Goal: Information Seeking & Learning: Learn about a topic

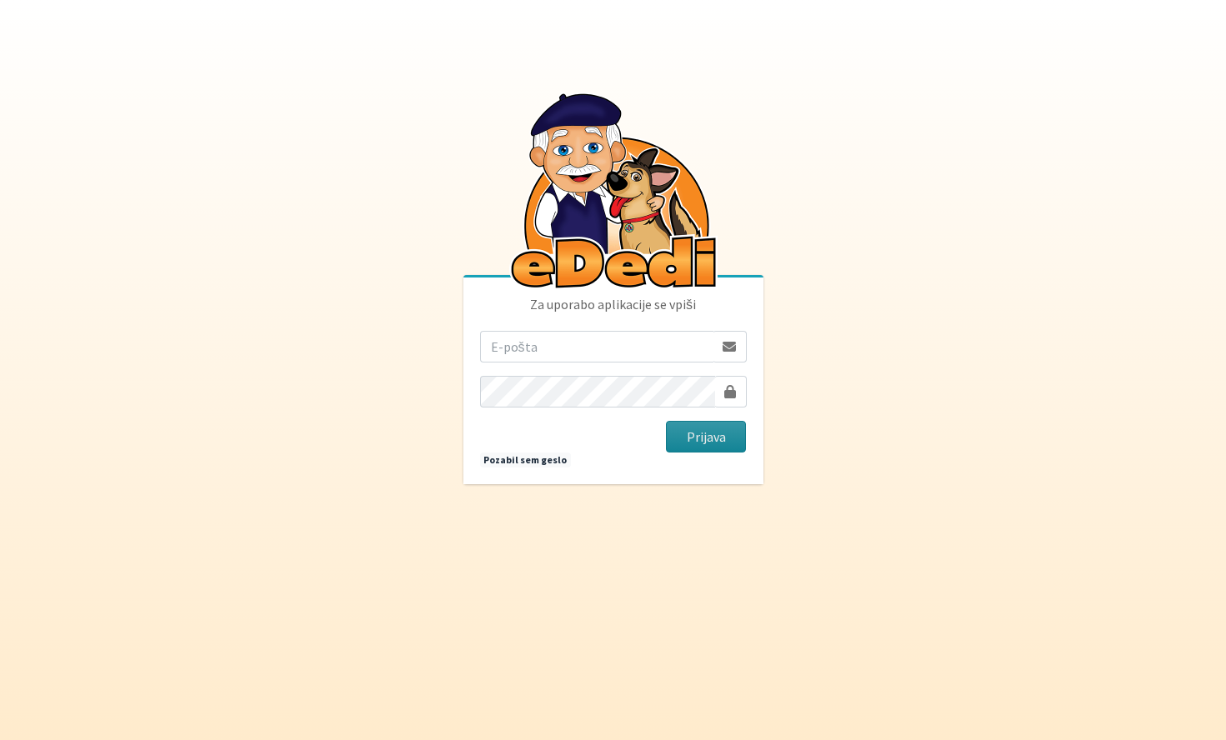
type input "ziga.dobnikar@protonmail.com"
click at [712, 442] on button "Prijava" at bounding box center [706, 437] width 81 height 32
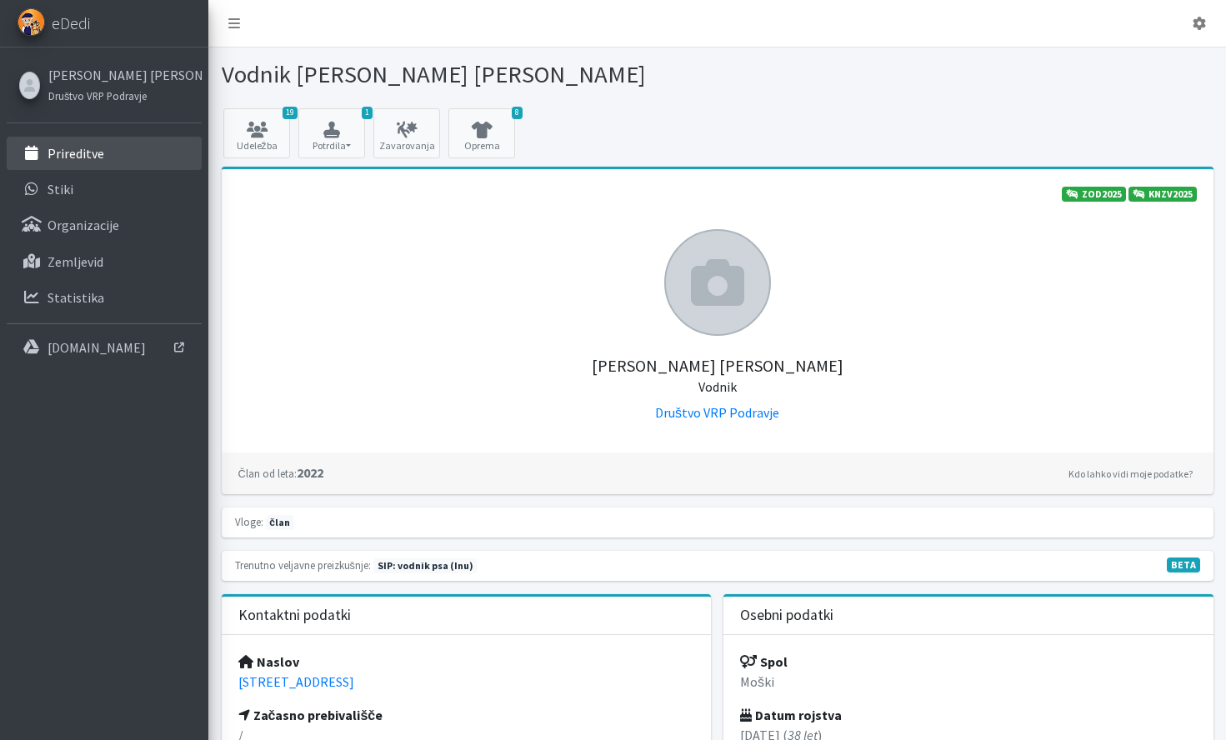
click at [83, 152] on p "Prireditve" at bounding box center [75, 153] width 57 height 17
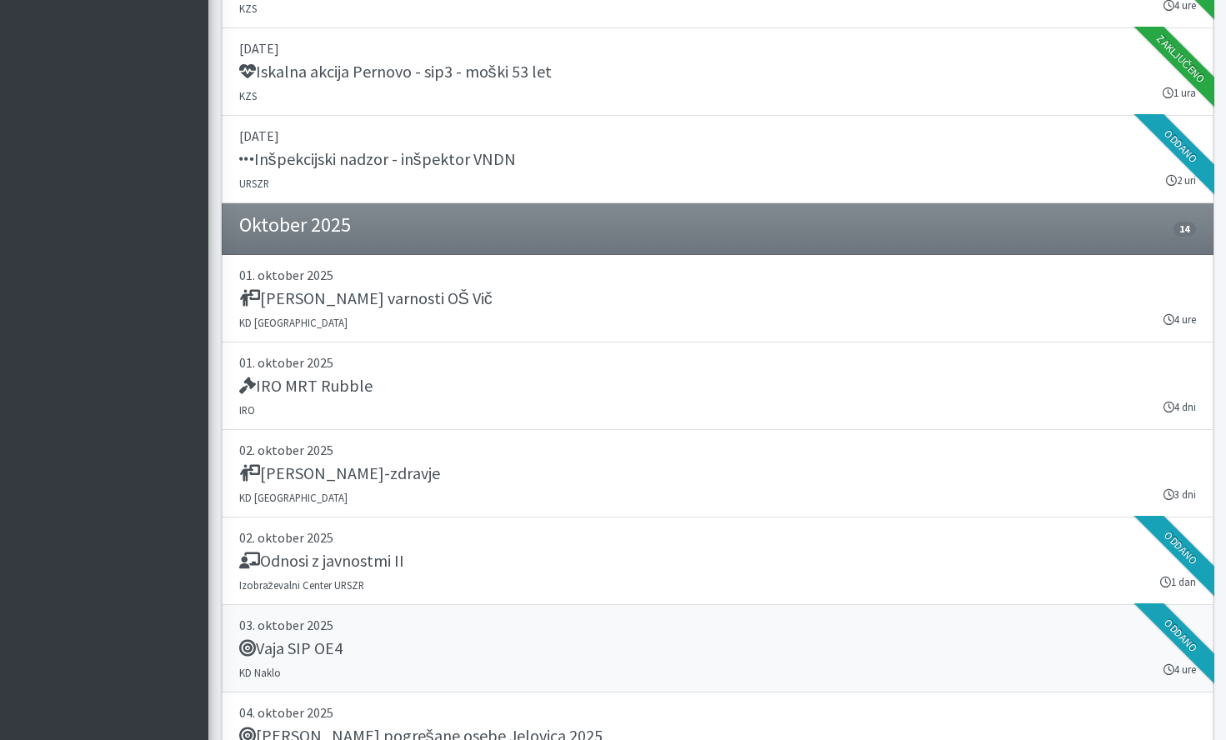
scroll to position [2671, 0]
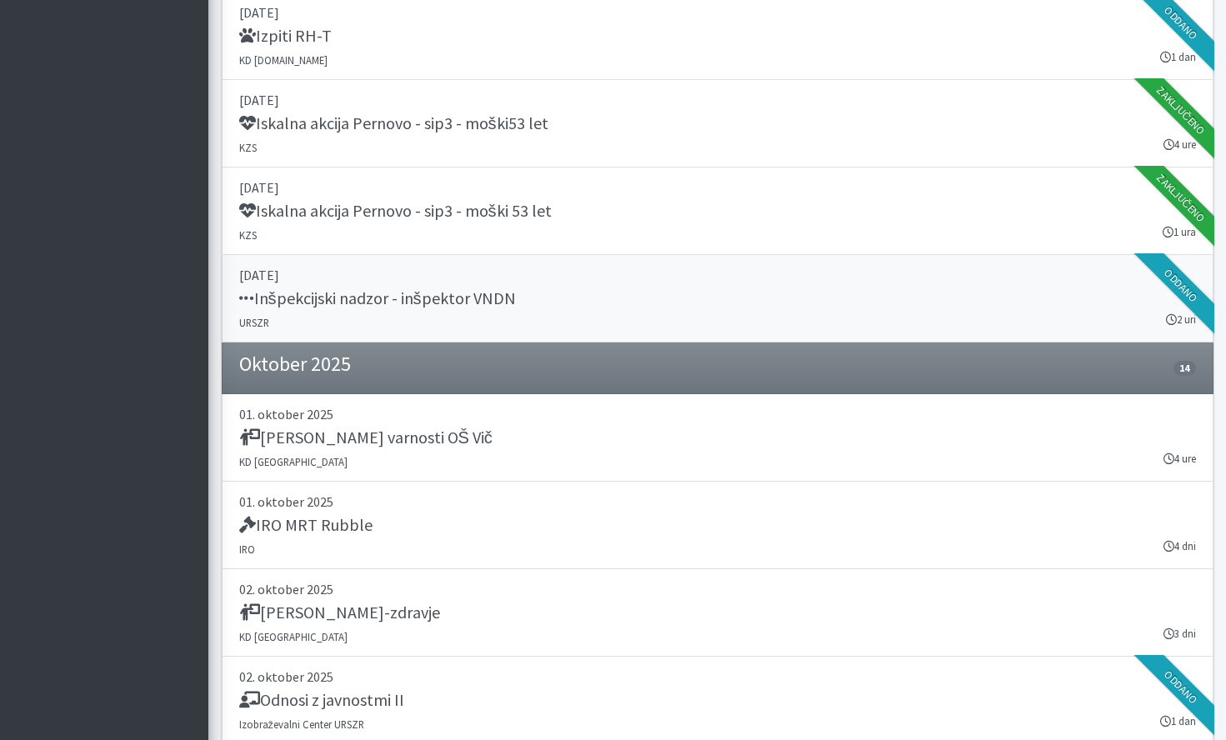
click at [602, 316] on link "[DATE] Inšpekcijski nadzor - inšpektor VNDN URSZR 2 uri [GEOGRAPHIC_DATA]" at bounding box center [718, 298] width 992 height 87
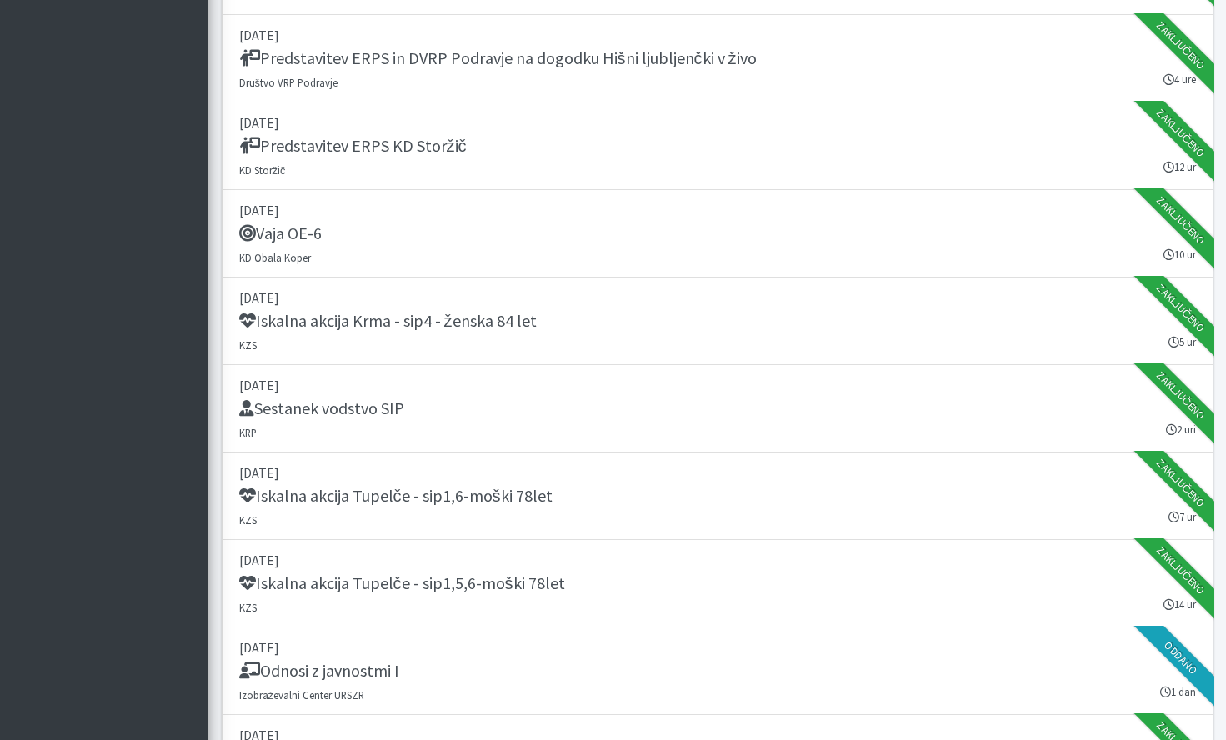
scroll to position [722, 0]
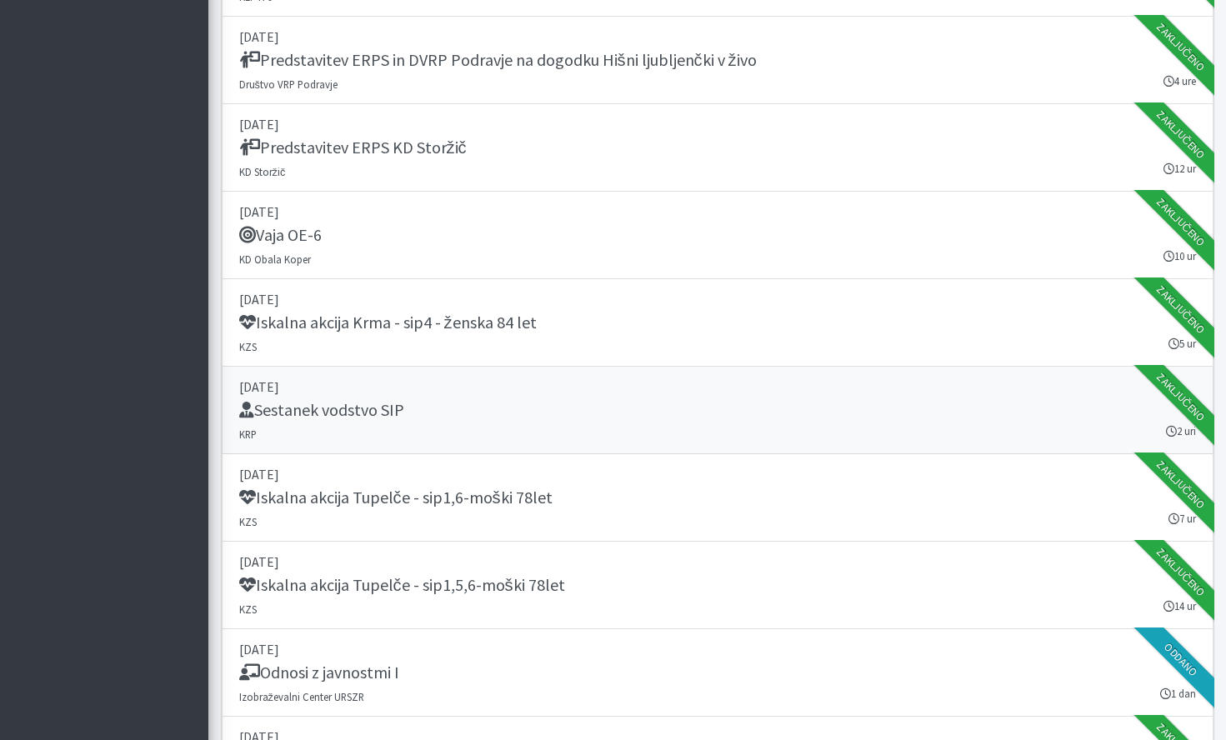
click at [680, 407] on div "Sestanek vodstvo SIP" at bounding box center [717, 411] width 957 height 23
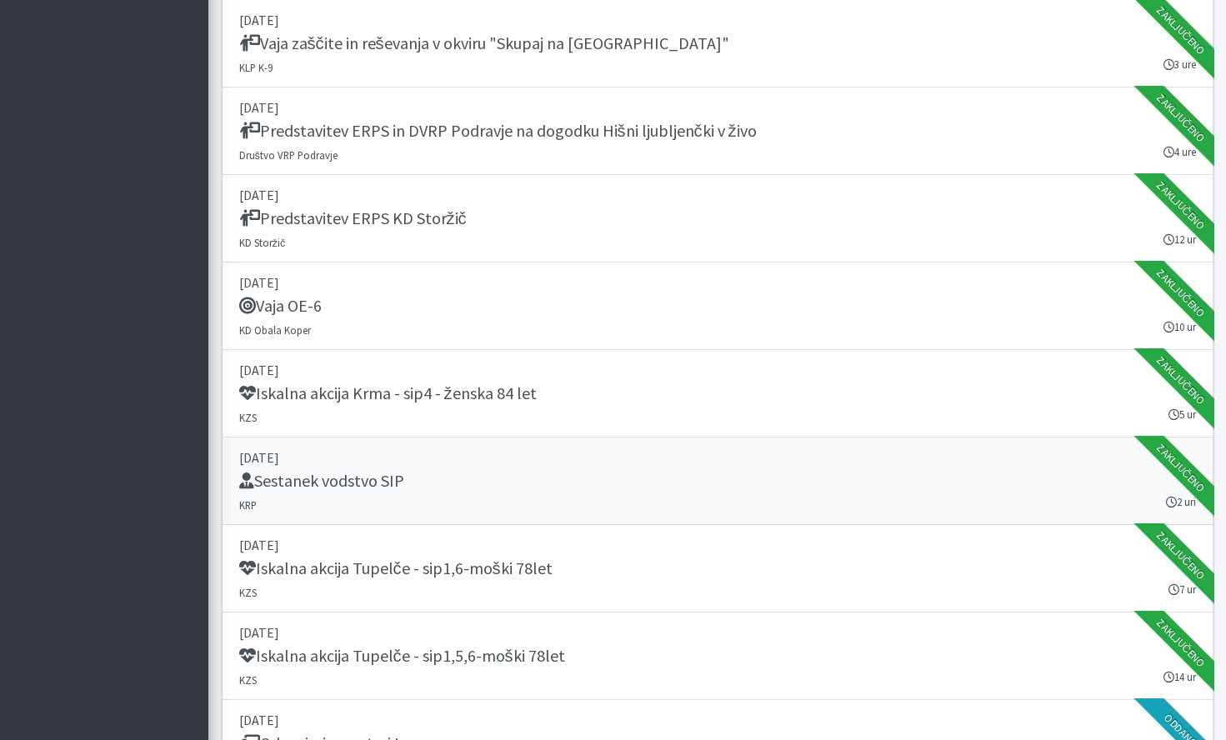
scroll to position [649, 0]
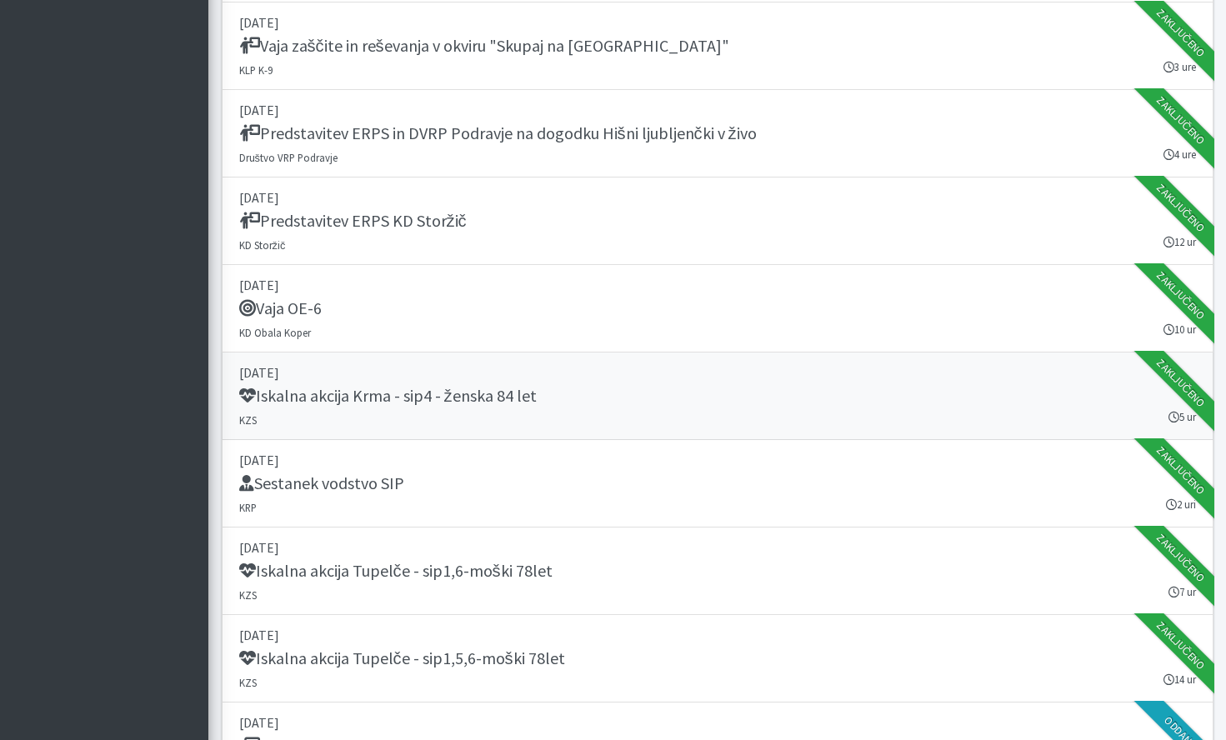
click at [517, 392] on h5 "Iskalna akcija Krma - sip4 - ženska 84 let" at bounding box center [387, 396] width 297 height 20
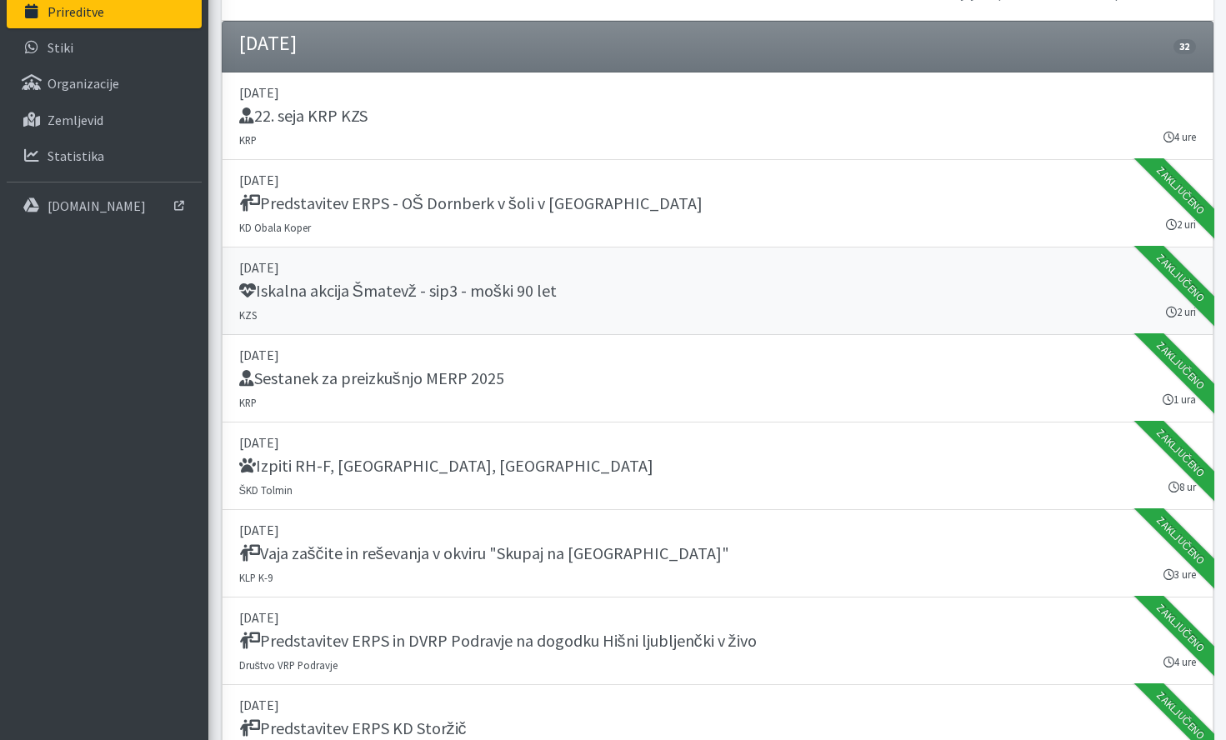
scroll to position [137, 0]
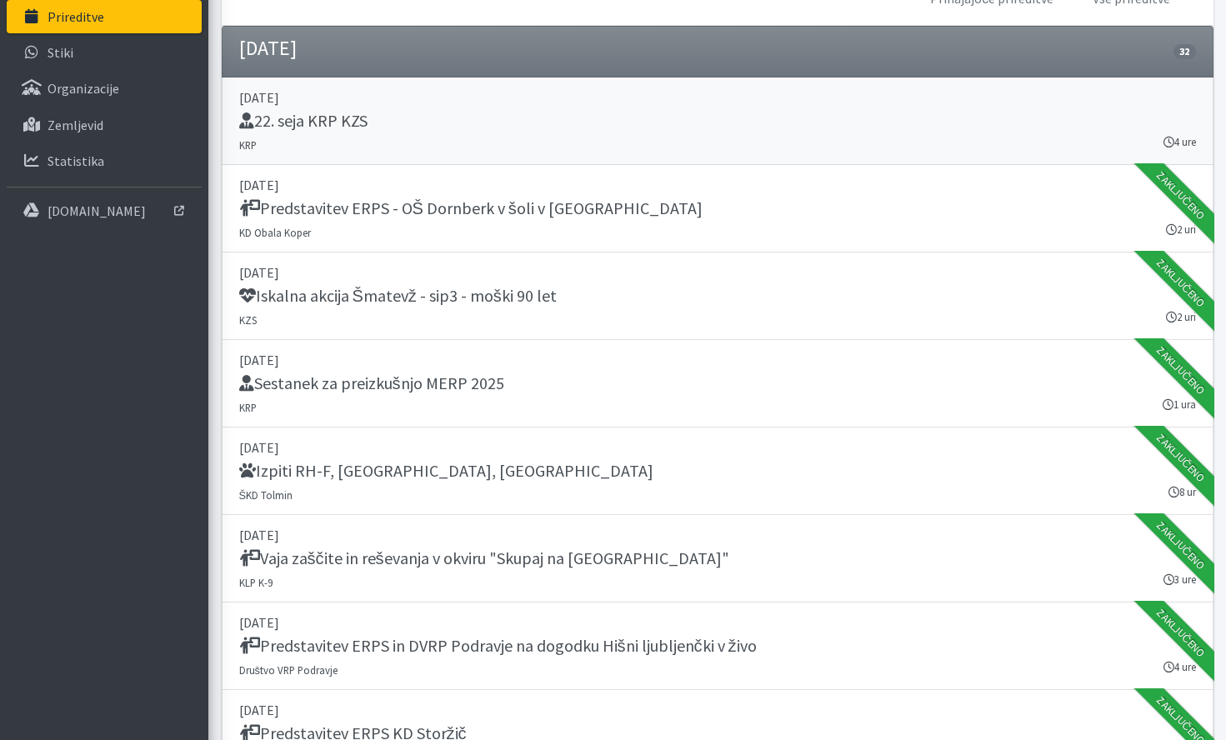
click at [721, 128] on div "22. seja KRP KZS" at bounding box center [717, 122] width 957 height 23
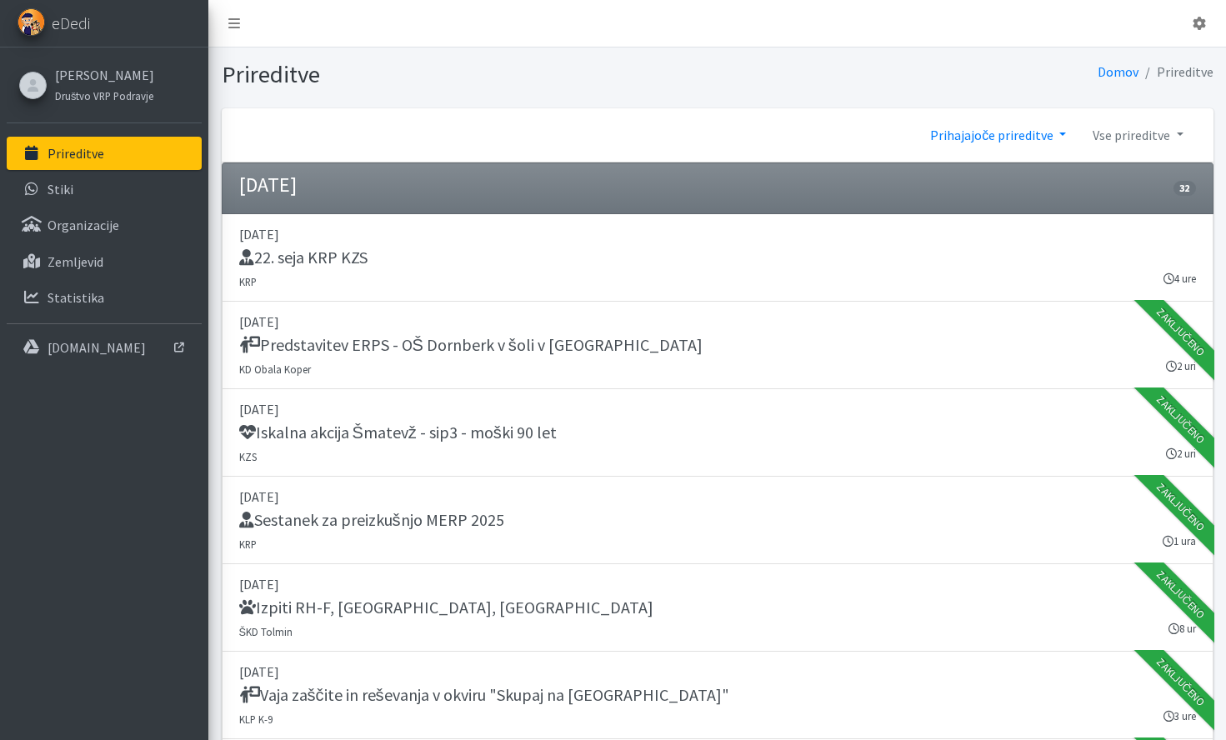
click at [1036, 120] on link "Prihajajoče prireditve" at bounding box center [998, 134] width 162 height 33
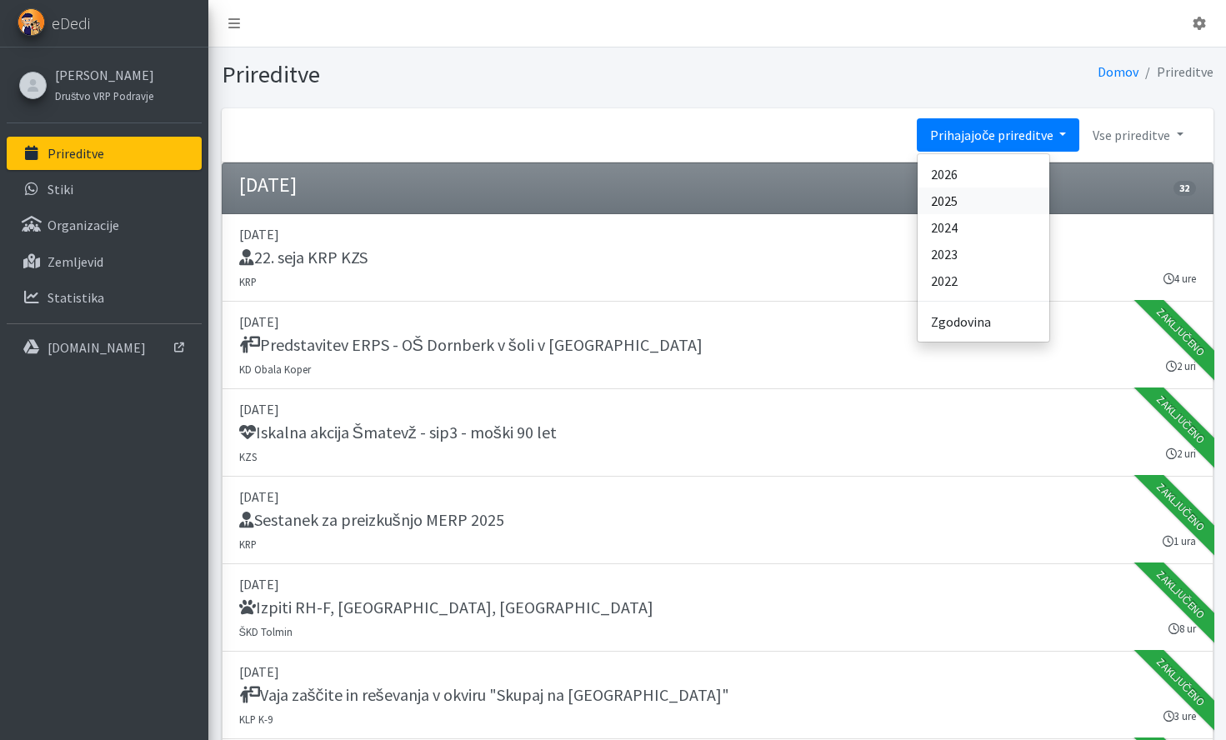
click at [981, 194] on link "2025" at bounding box center [983, 200] width 132 height 27
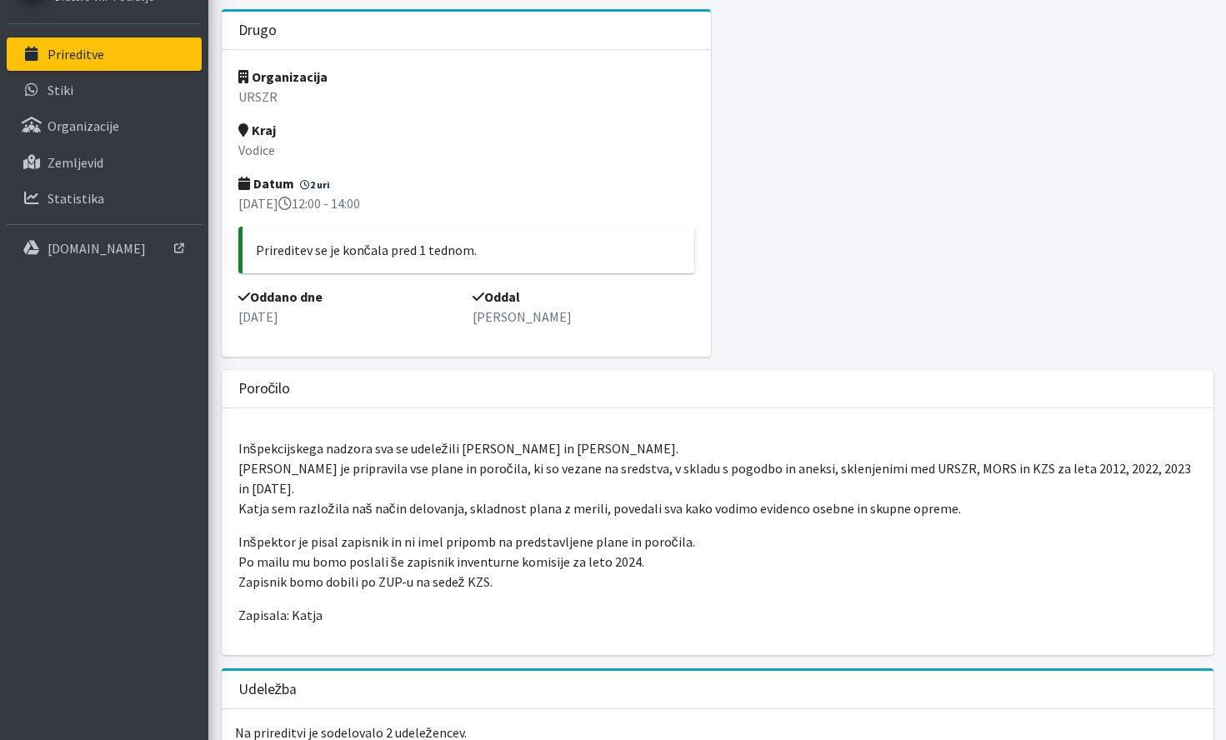
scroll to position [100, 0]
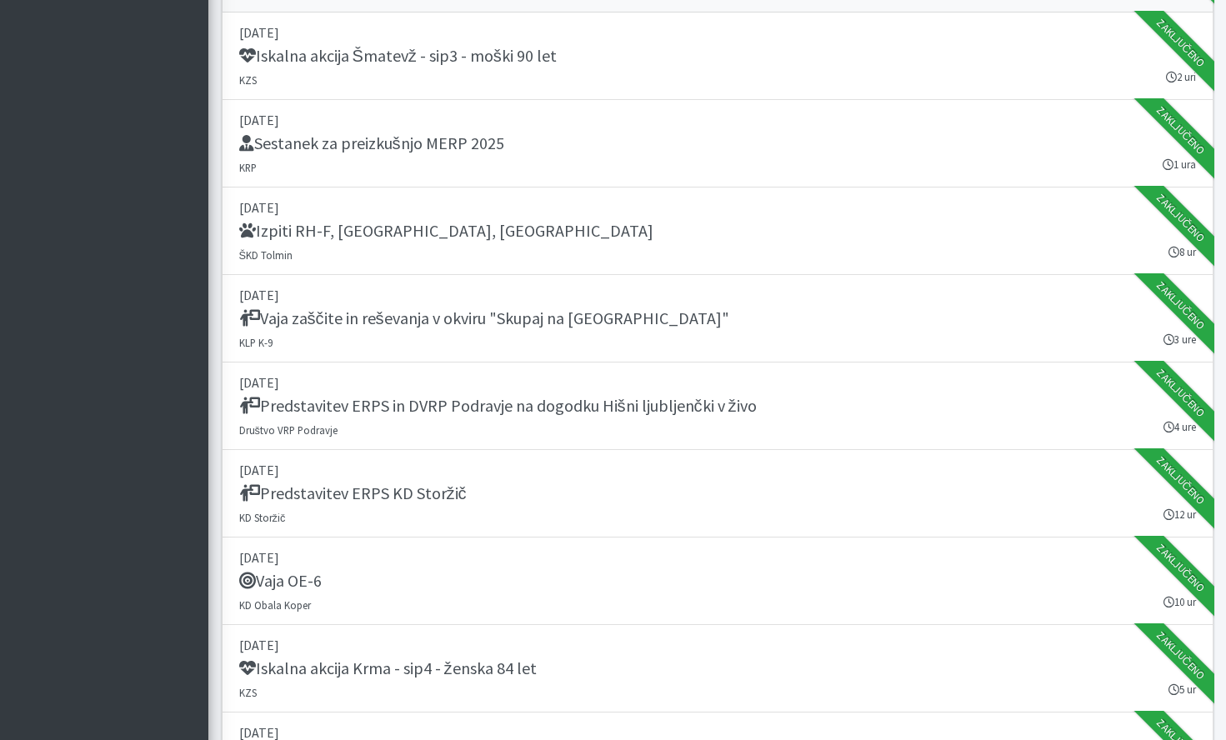
scroll to position [19690, 0]
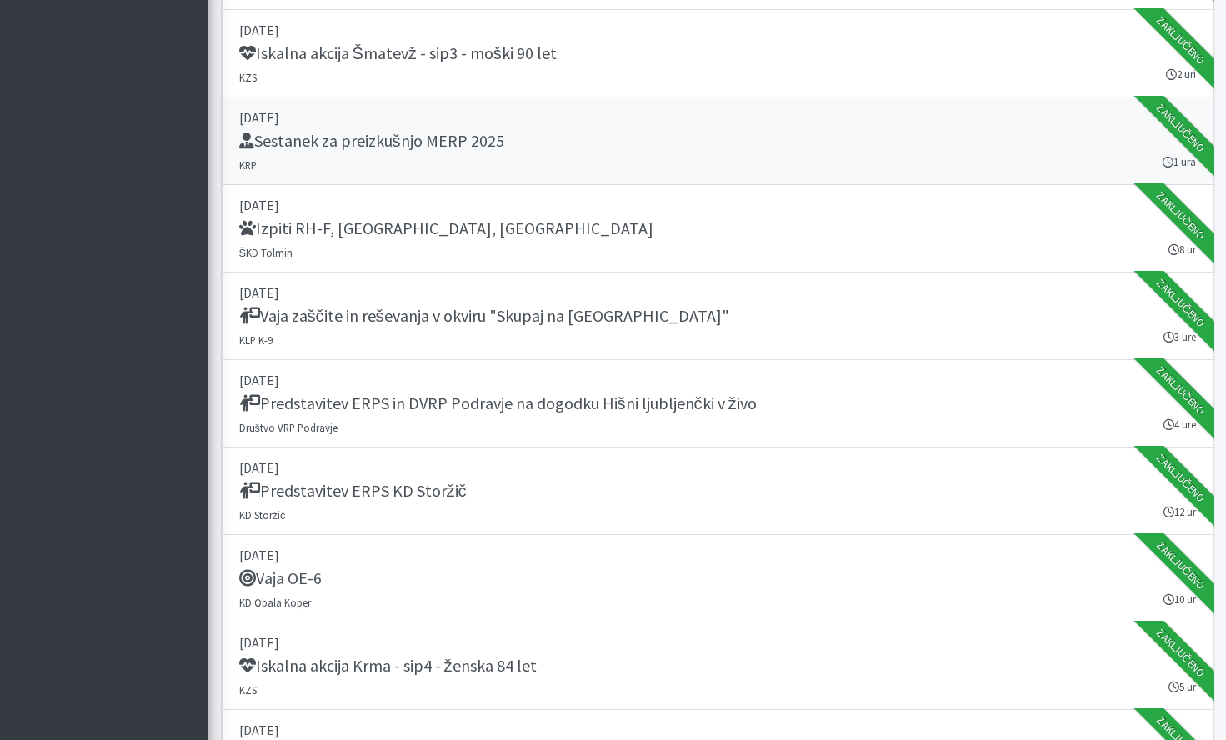
click at [801, 136] on div "Sestanek za preizkušnjo MERP 2025" at bounding box center [717, 142] width 957 height 23
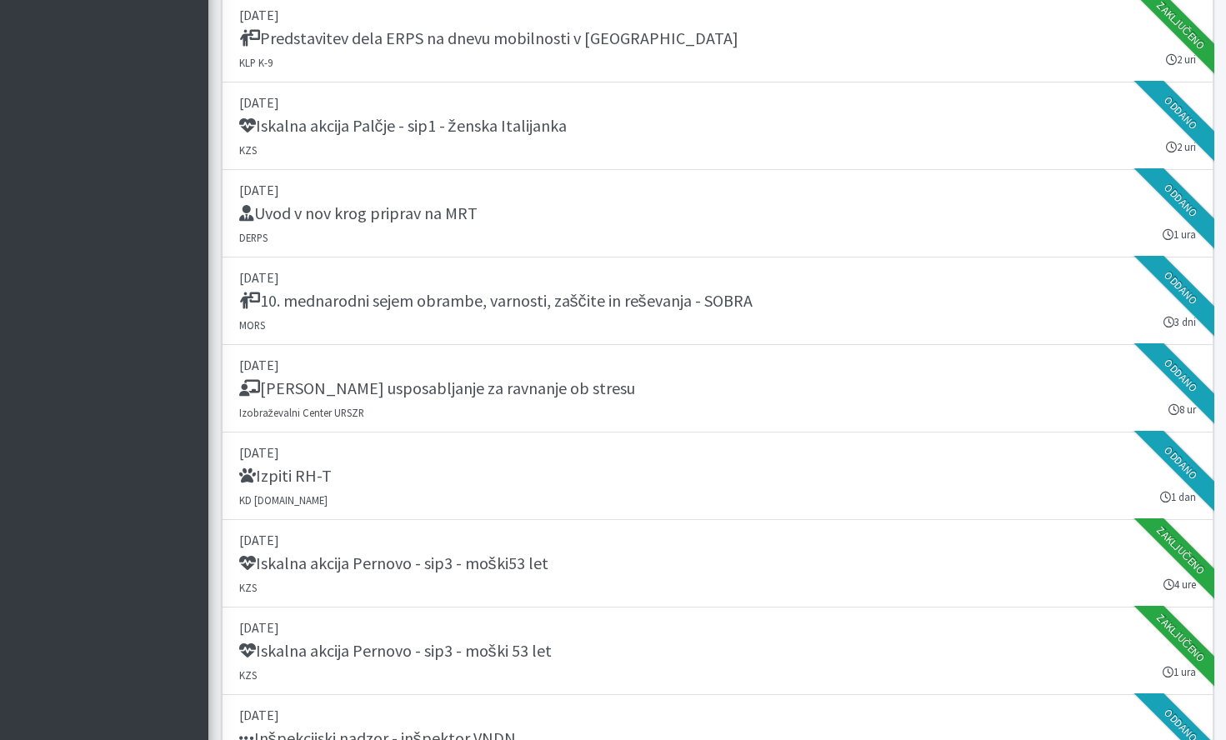
scroll to position [21572, 0]
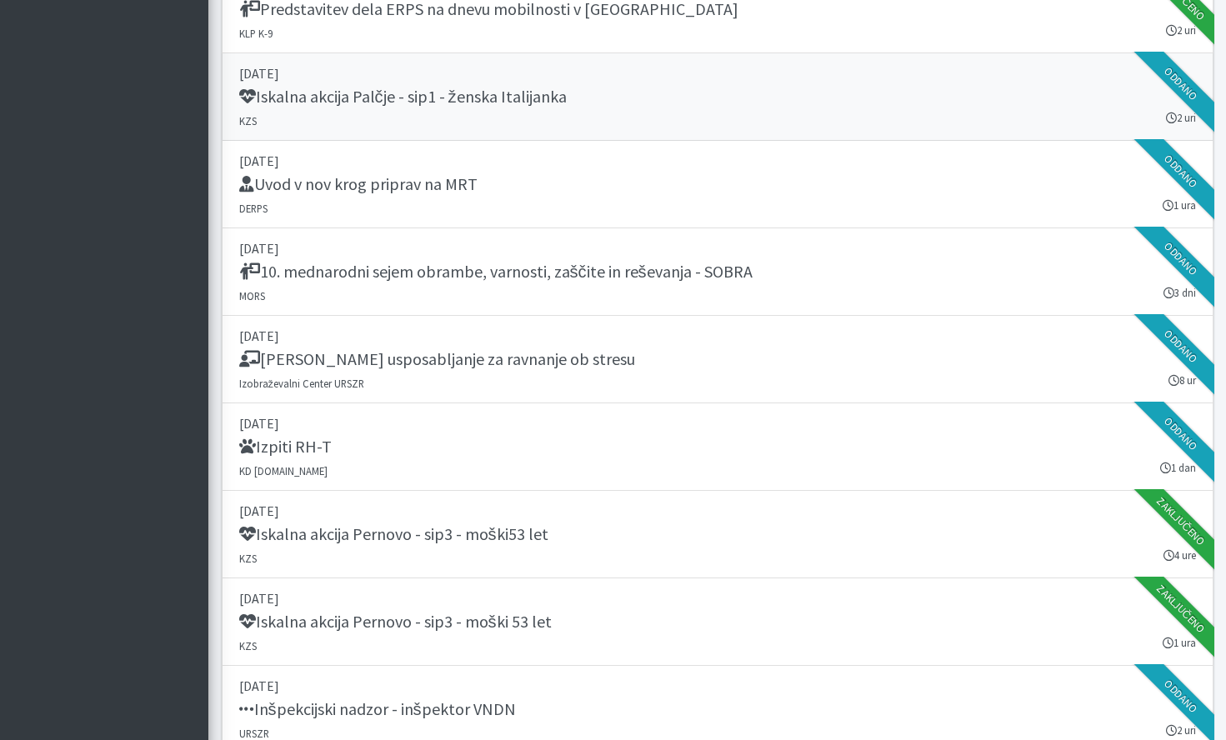
click at [622, 109] on link "22. september 2025 Iskalna akcija Palčje - sip1 - ženska Italijanka KZS 2 uri O…" at bounding box center [718, 96] width 992 height 87
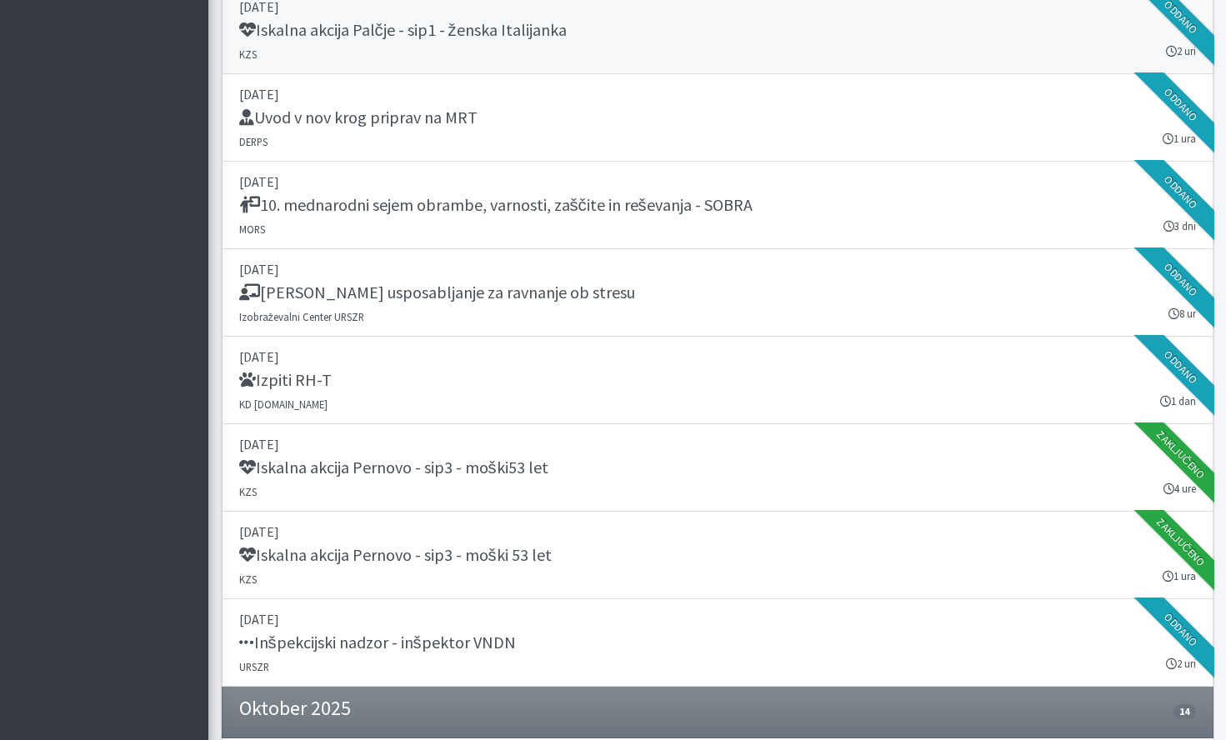
scroll to position [21653, 0]
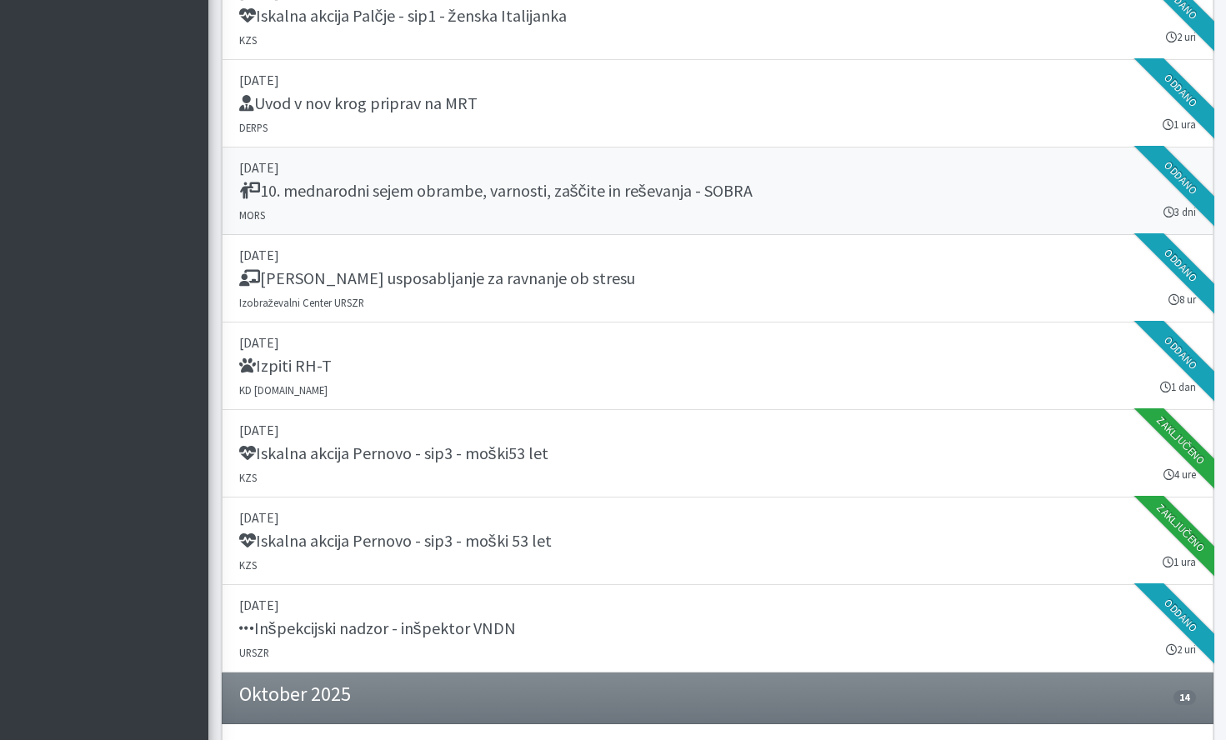
click at [647, 197] on h5 "10. mednarodni sejem obrambe, varnosti, zaščite in reševanja - SOBRA" at bounding box center [495, 191] width 513 height 20
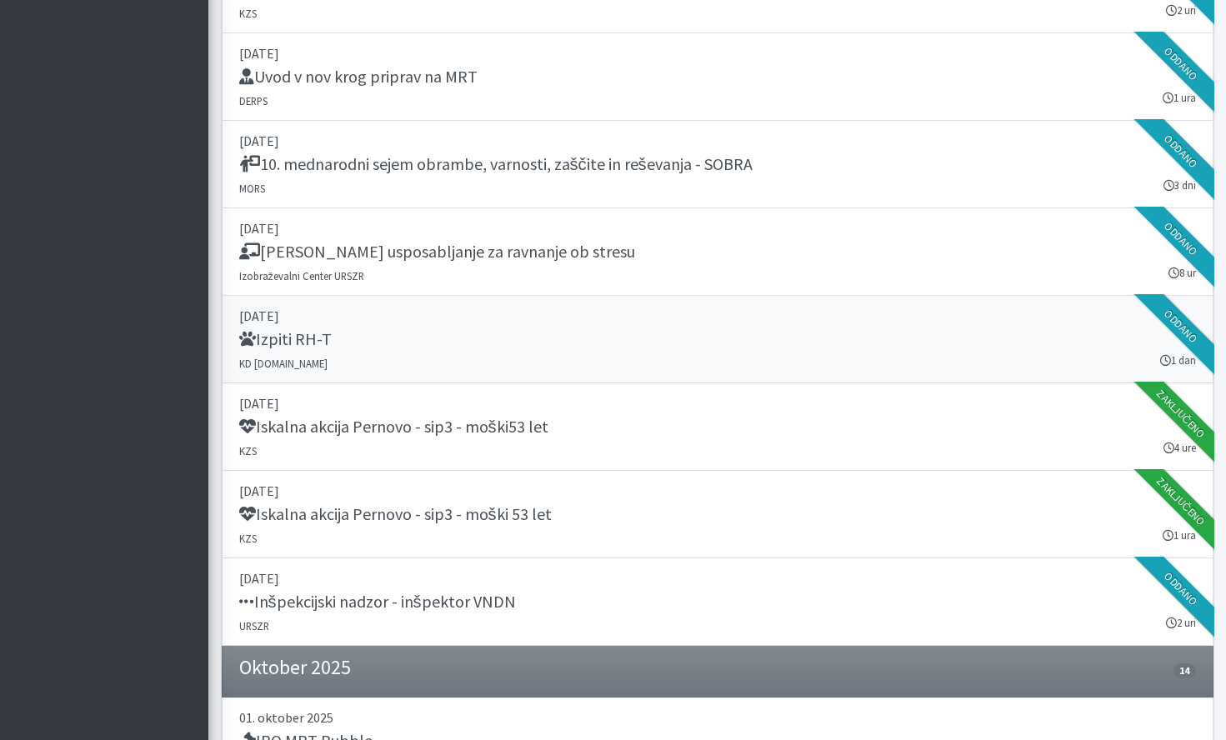
scroll to position [21693, 0]
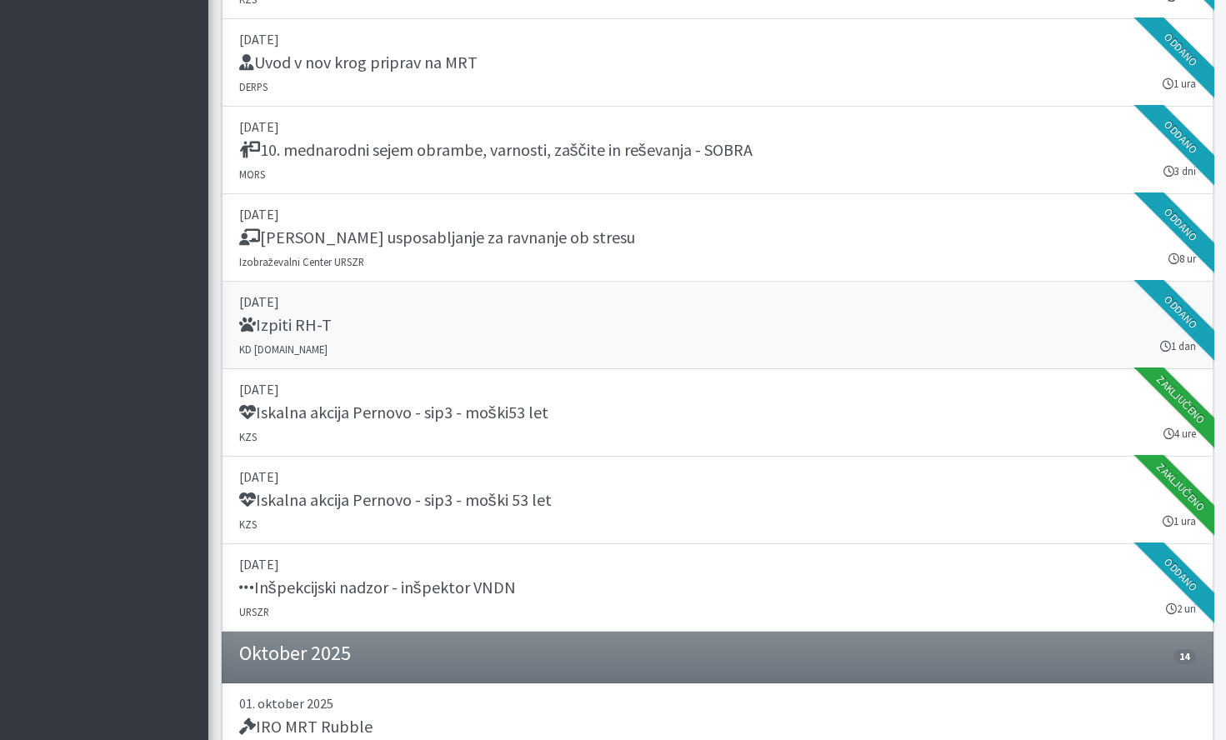
click at [797, 320] on div "Izpiti RH-T" at bounding box center [717, 326] width 957 height 23
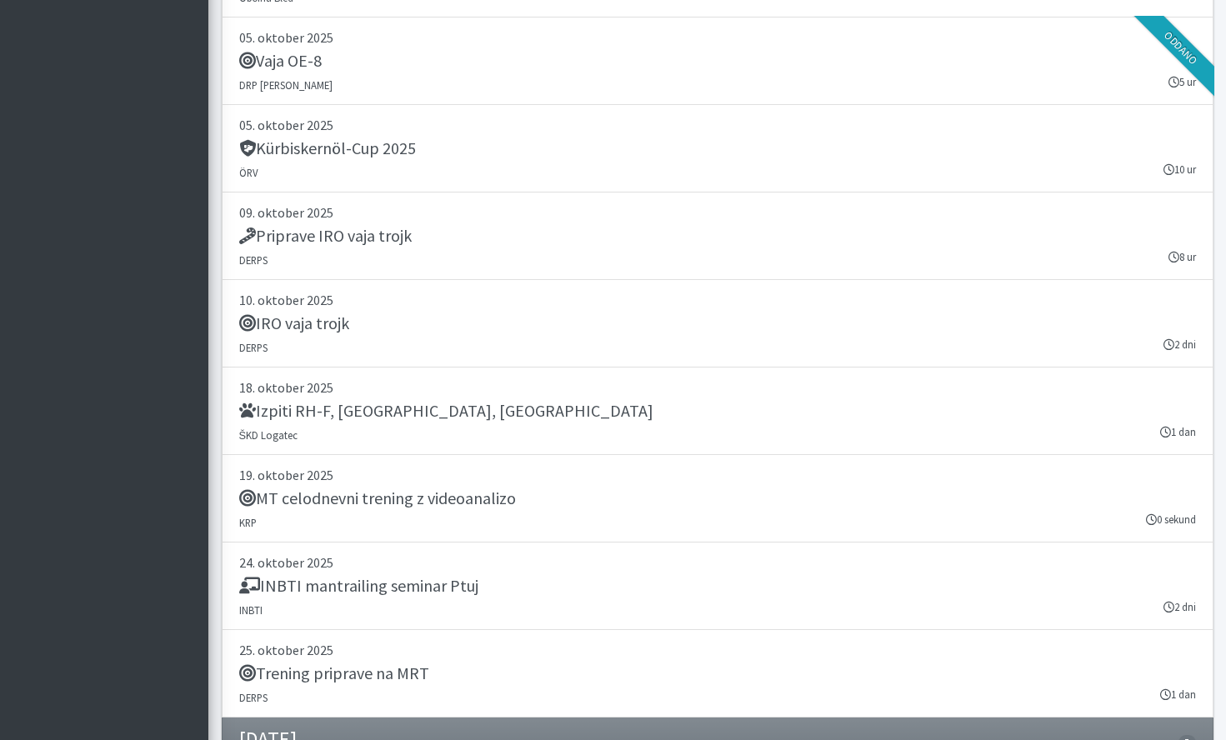
scroll to position [23127, 0]
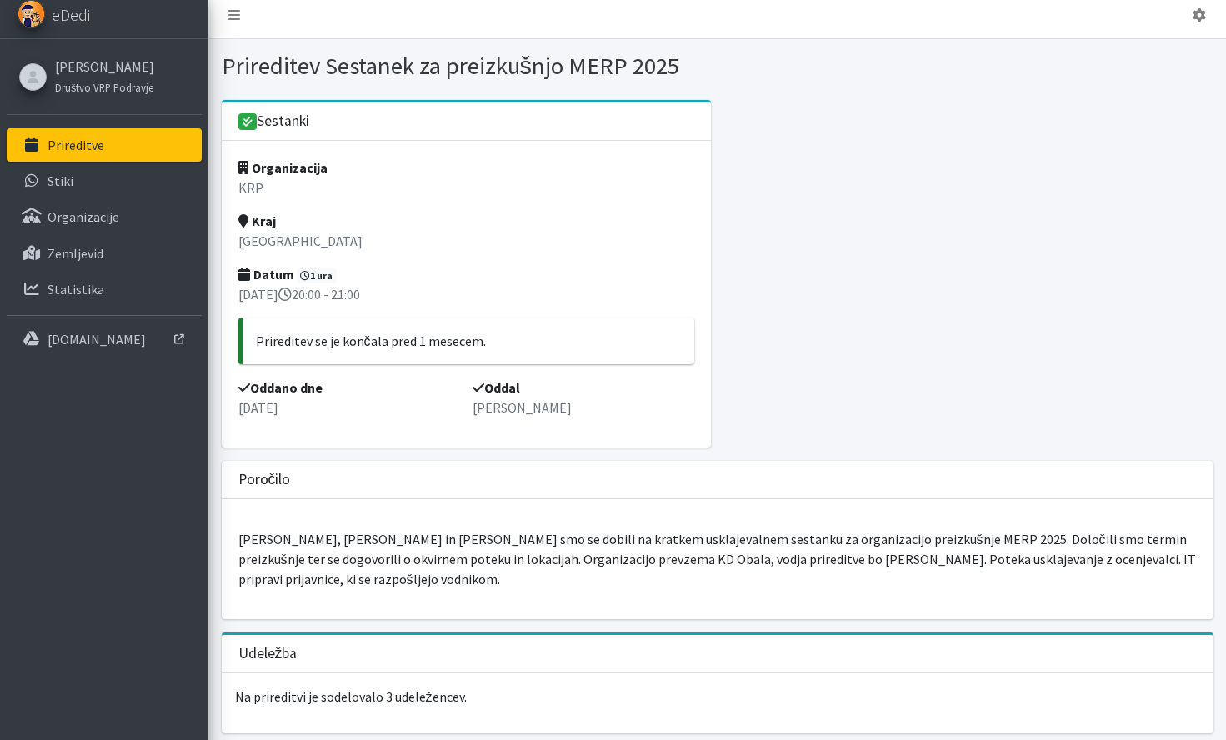
scroll to position [9, 0]
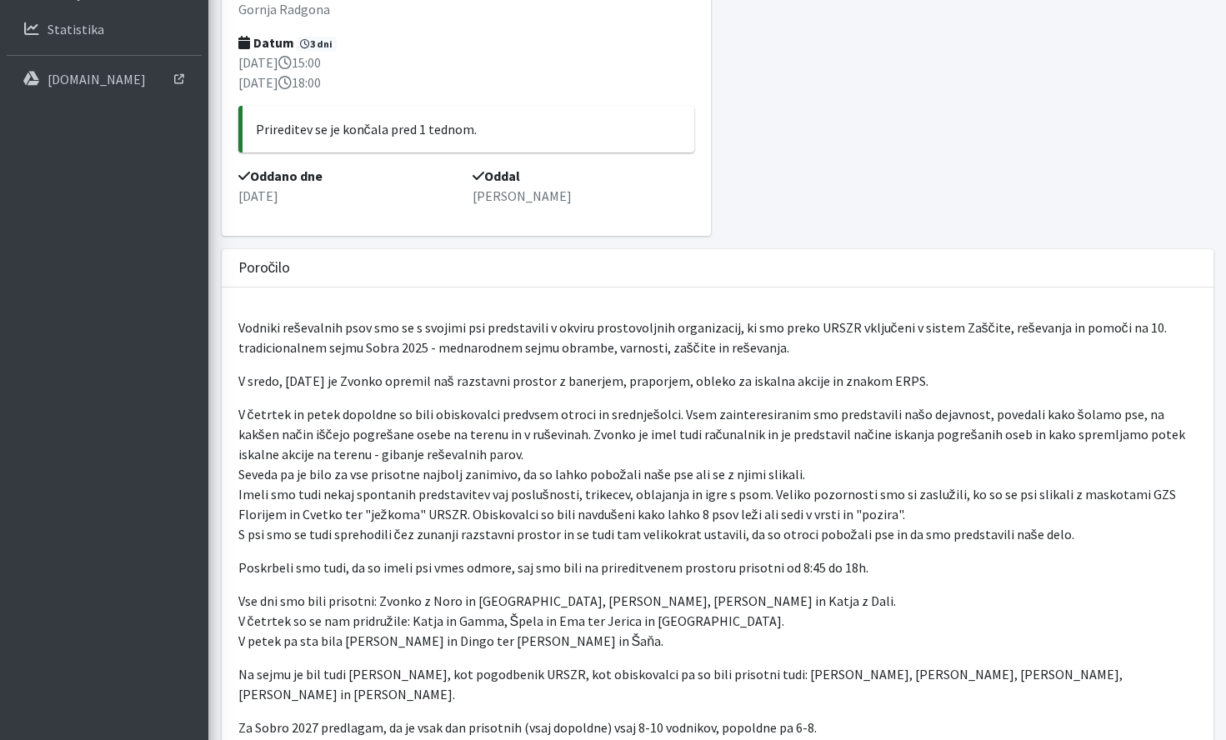
scroll to position [591, 0]
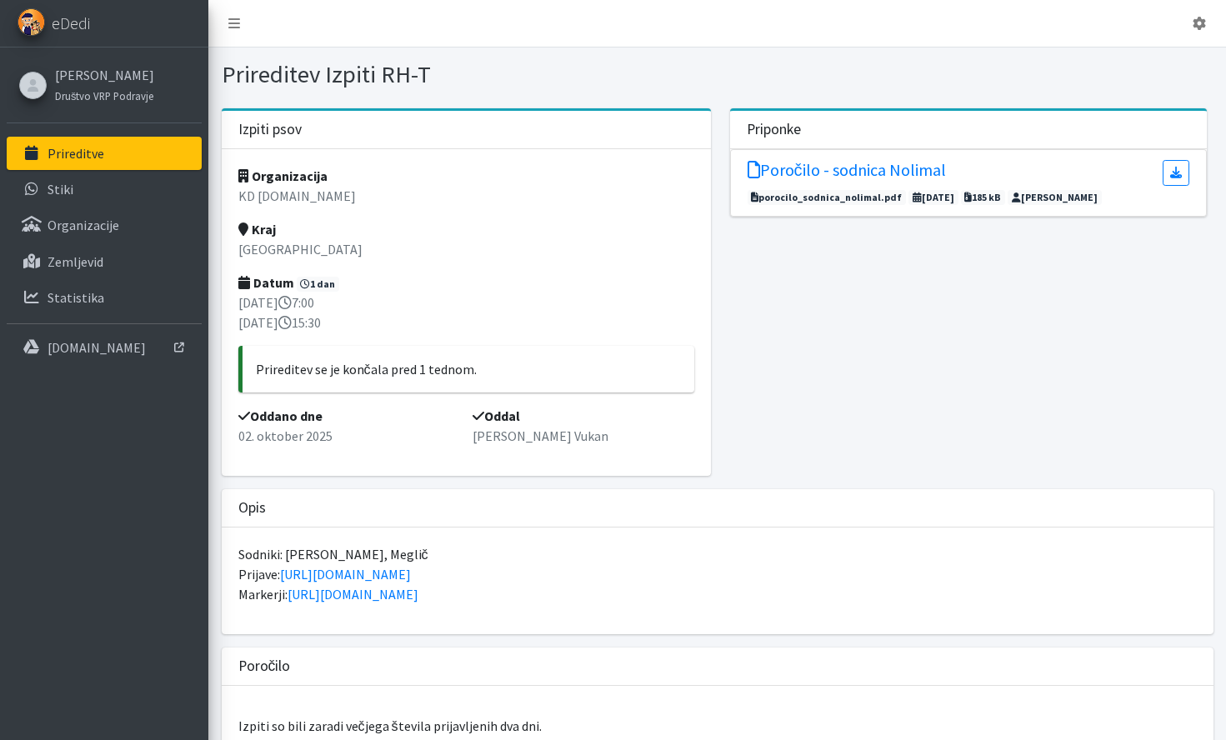
scroll to position [1, 0]
click at [839, 162] on h5 "Poročilo - sodnica Nolimal" at bounding box center [846, 169] width 198 height 20
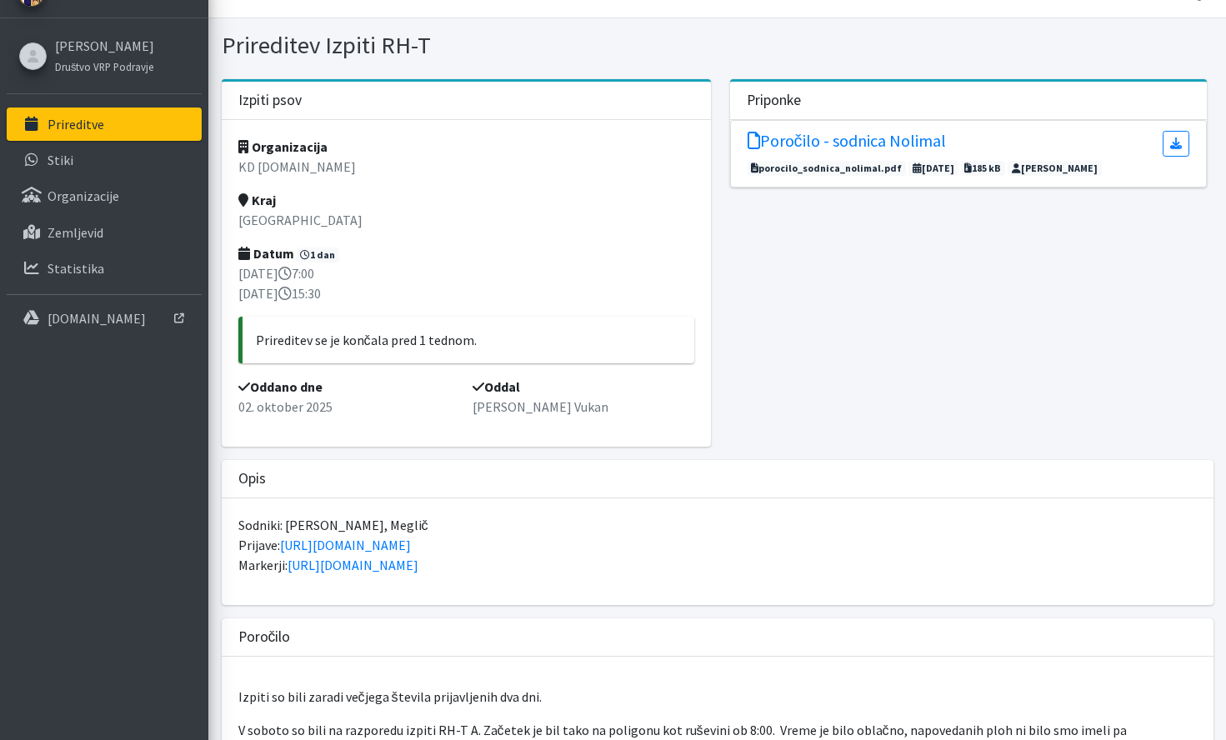
scroll to position [13, 0]
